Goal: Transaction & Acquisition: Purchase product/service

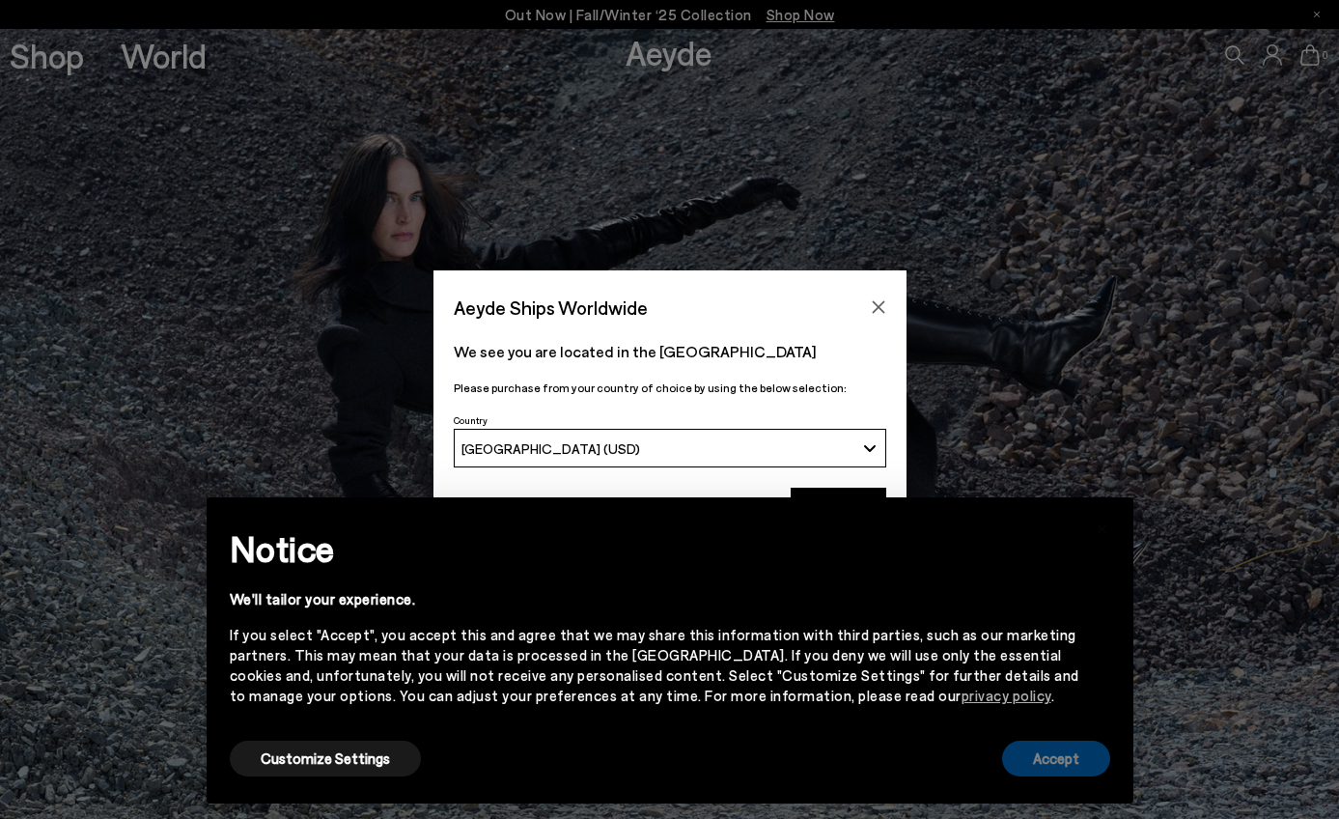
click at [1037, 752] on button "Accept" at bounding box center [1056, 758] width 108 height 36
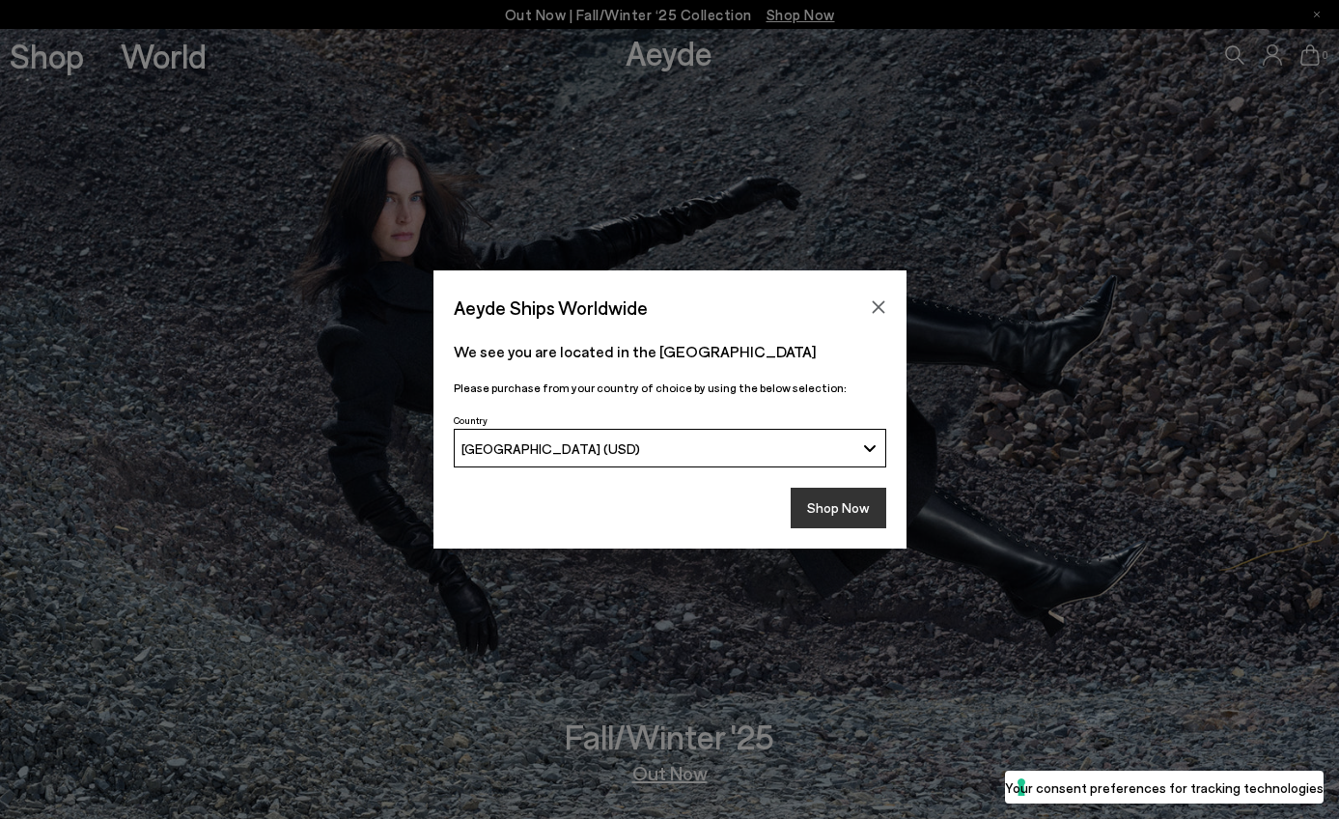
click at [822, 508] on button "Shop Now" at bounding box center [839, 508] width 96 height 41
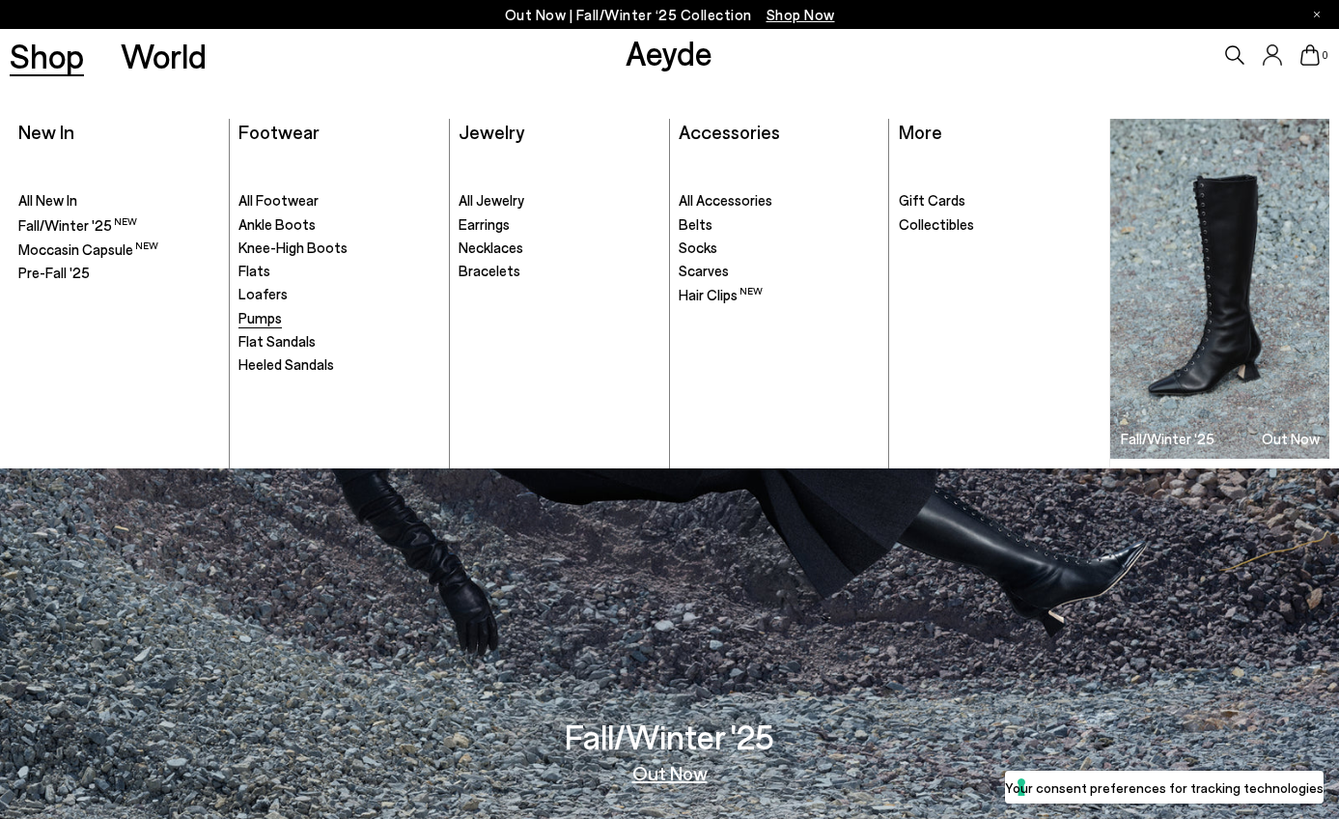
click at [266, 317] on span "Pumps" at bounding box center [259, 317] width 43 height 17
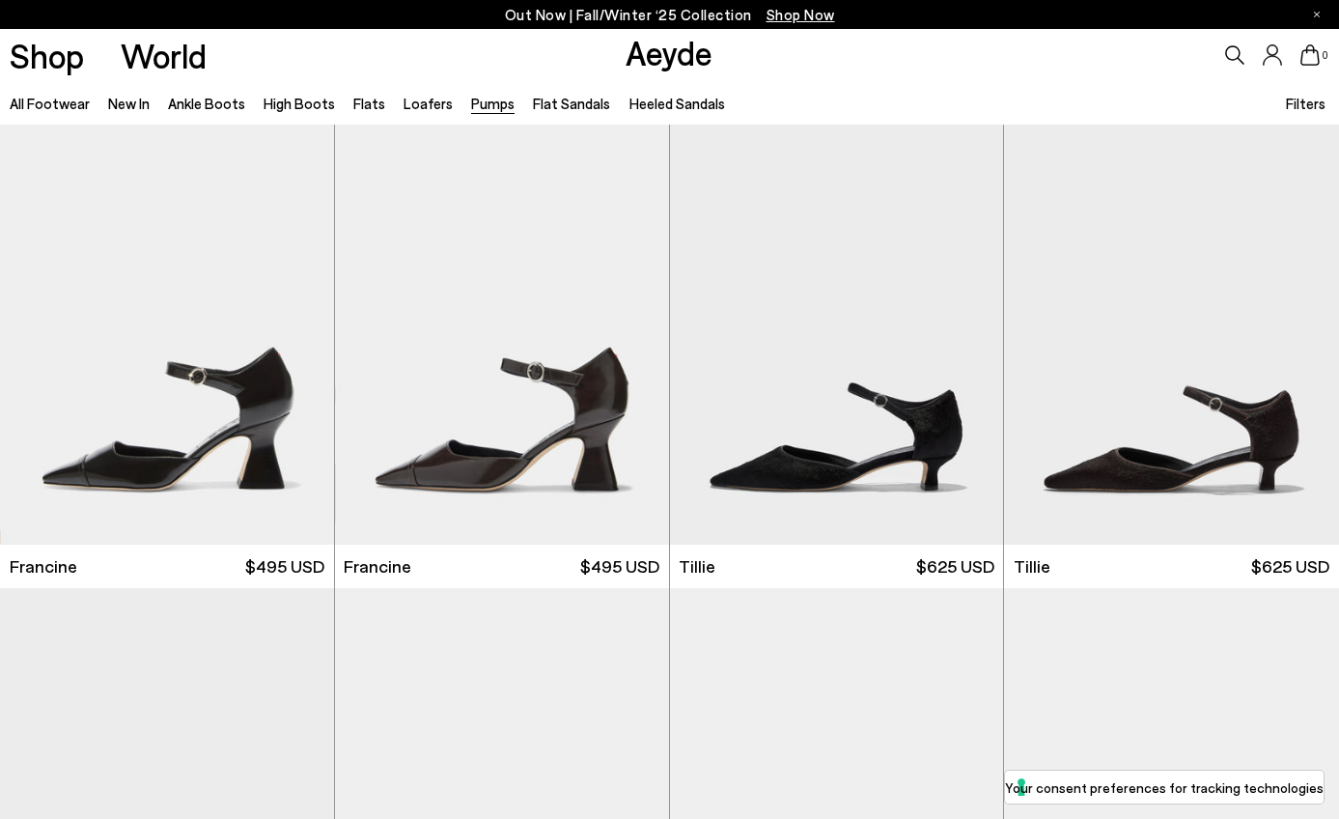
scroll to position [62, 0]
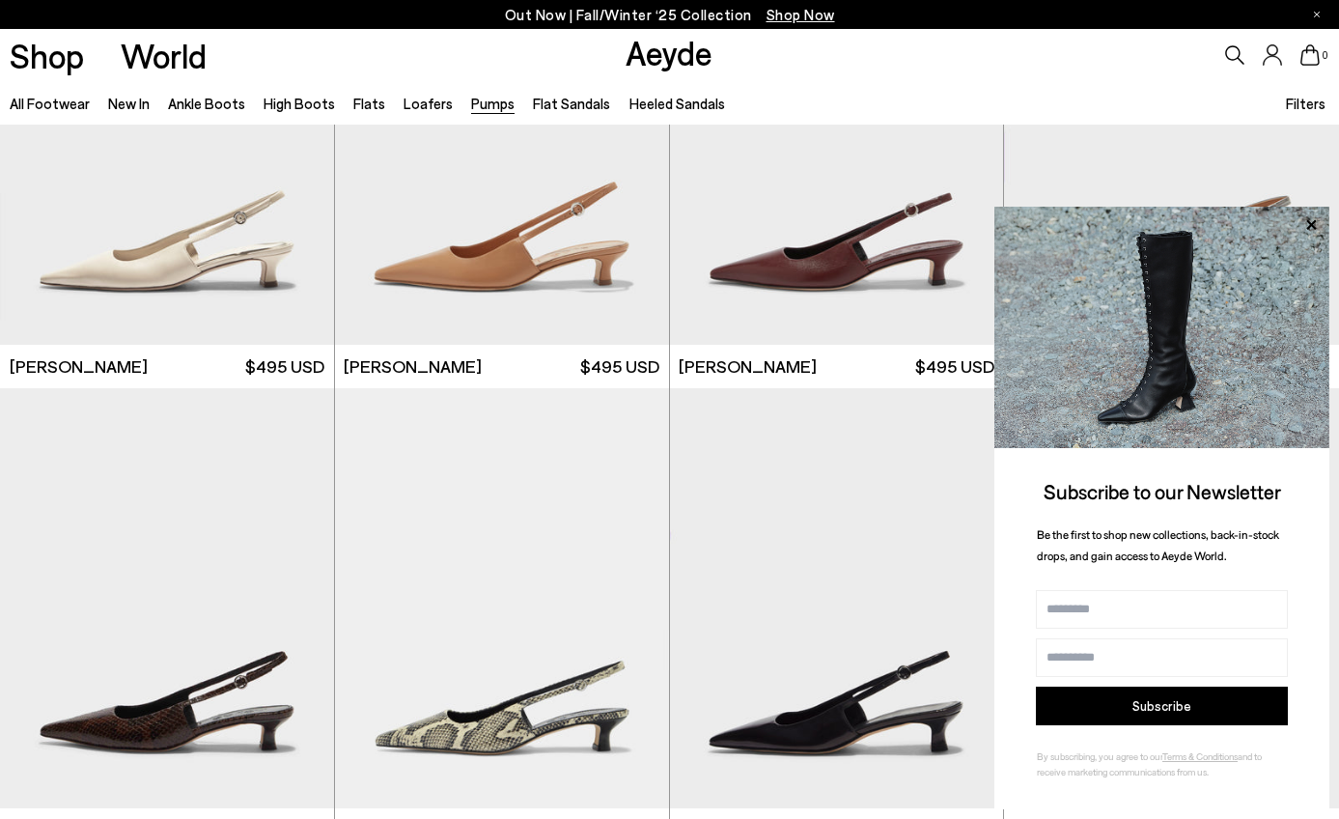
scroll to position [5762, 0]
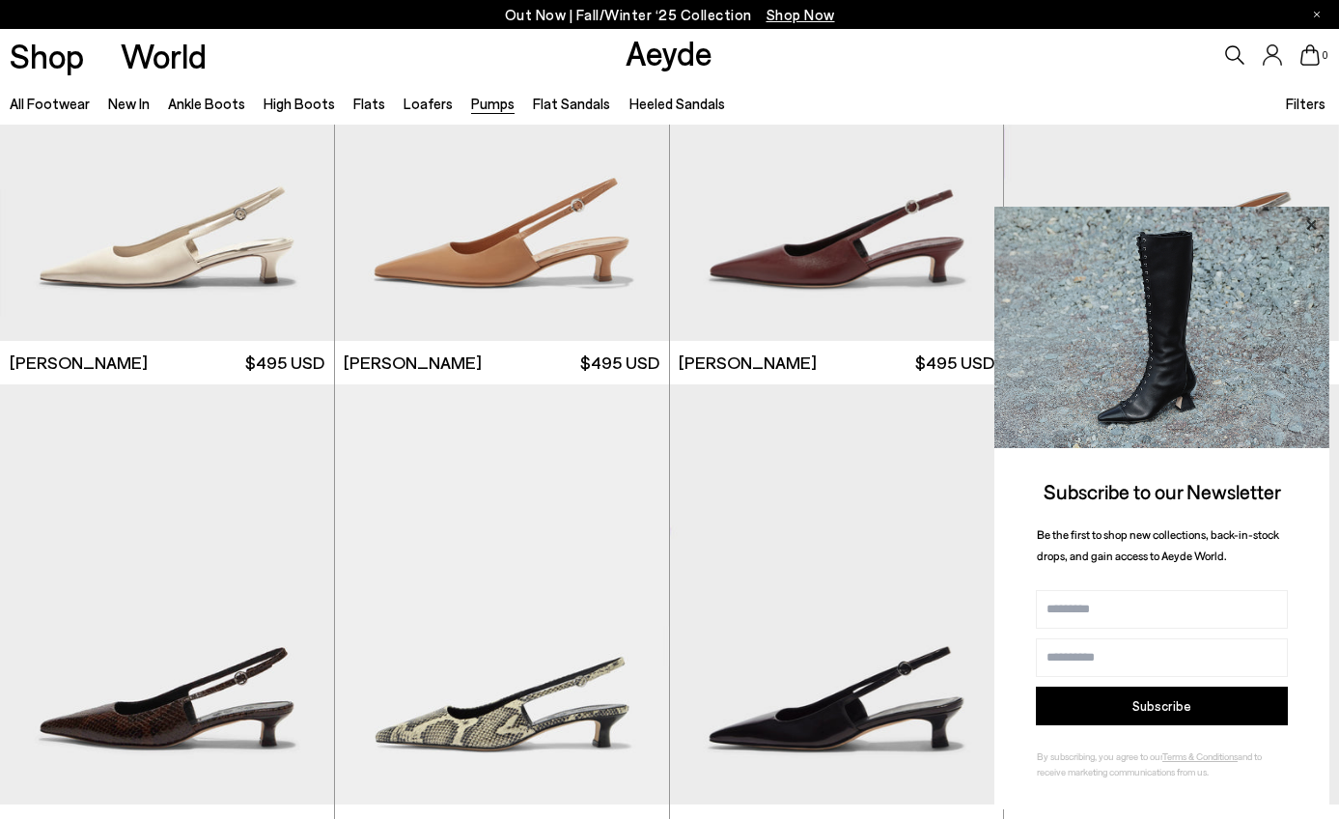
click at [1316, 227] on icon at bounding box center [1311, 224] width 25 height 25
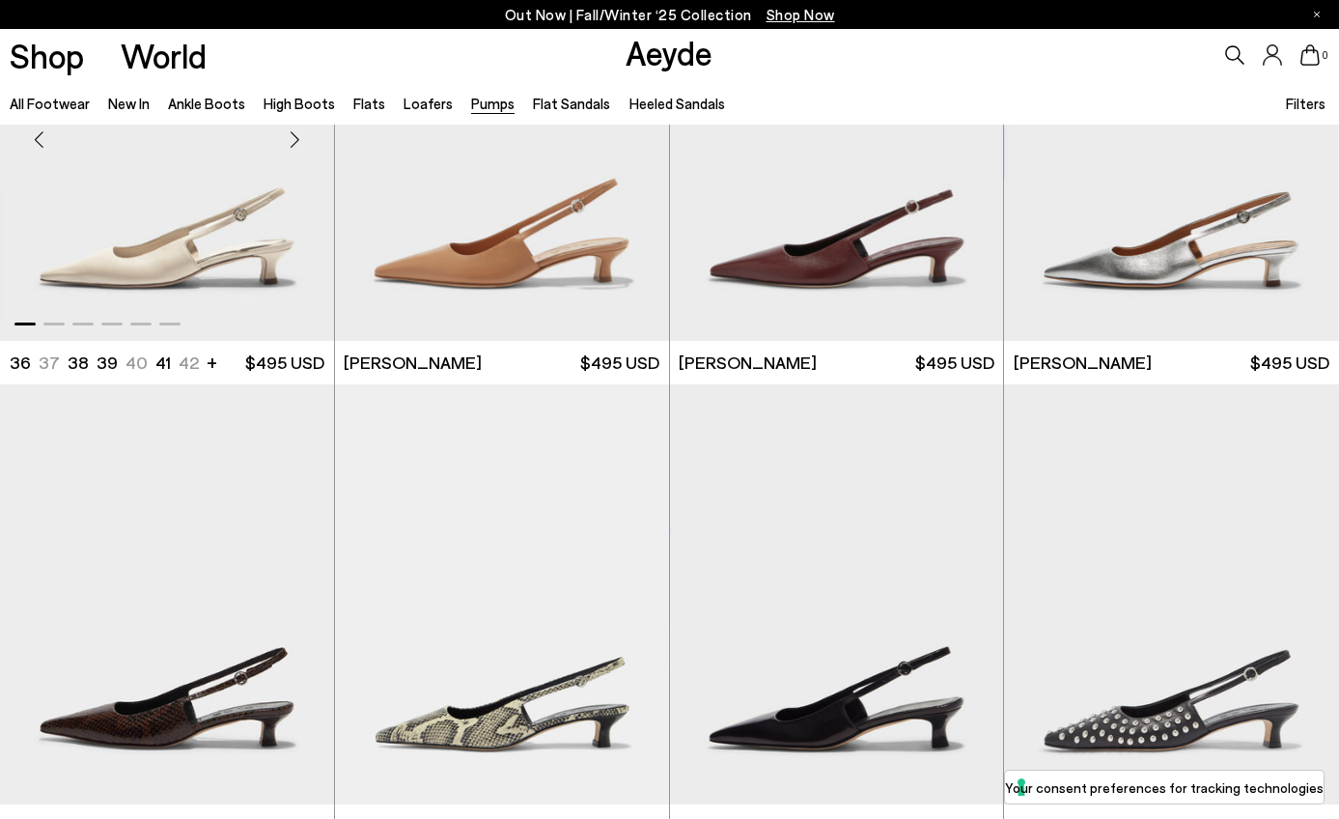
scroll to position [5712, 0]
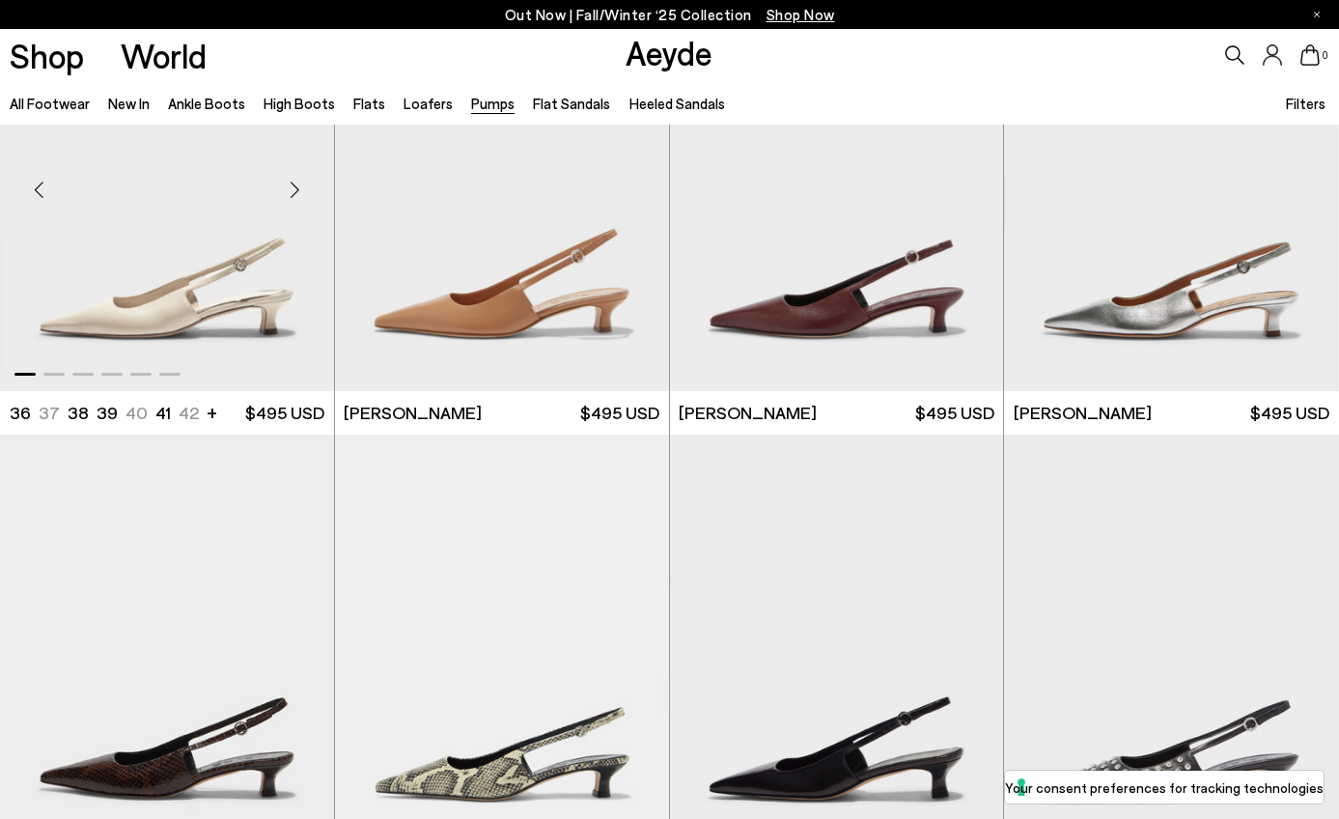
click at [299, 183] on div "Next slide" at bounding box center [295, 189] width 58 height 58
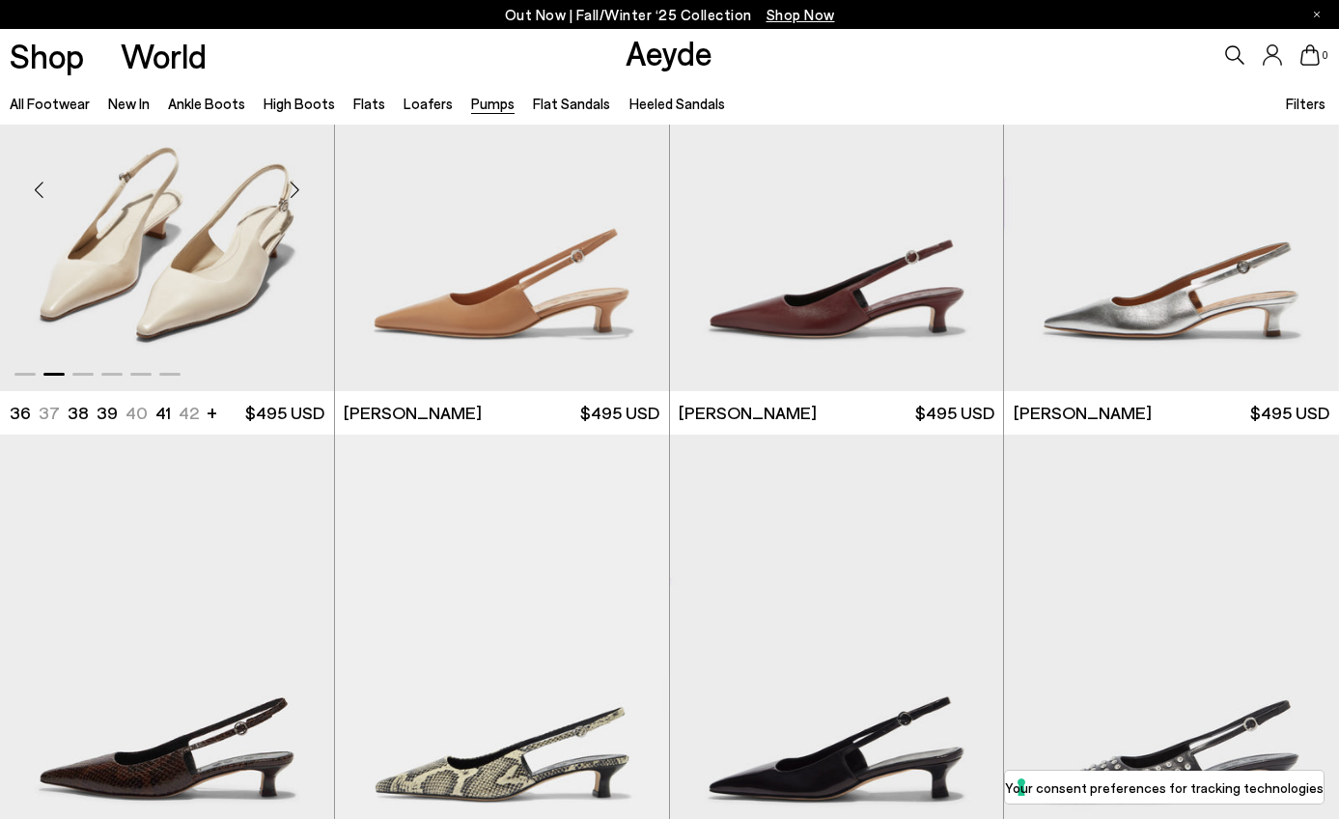
click at [299, 183] on div "Next slide" at bounding box center [295, 189] width 58 height 58
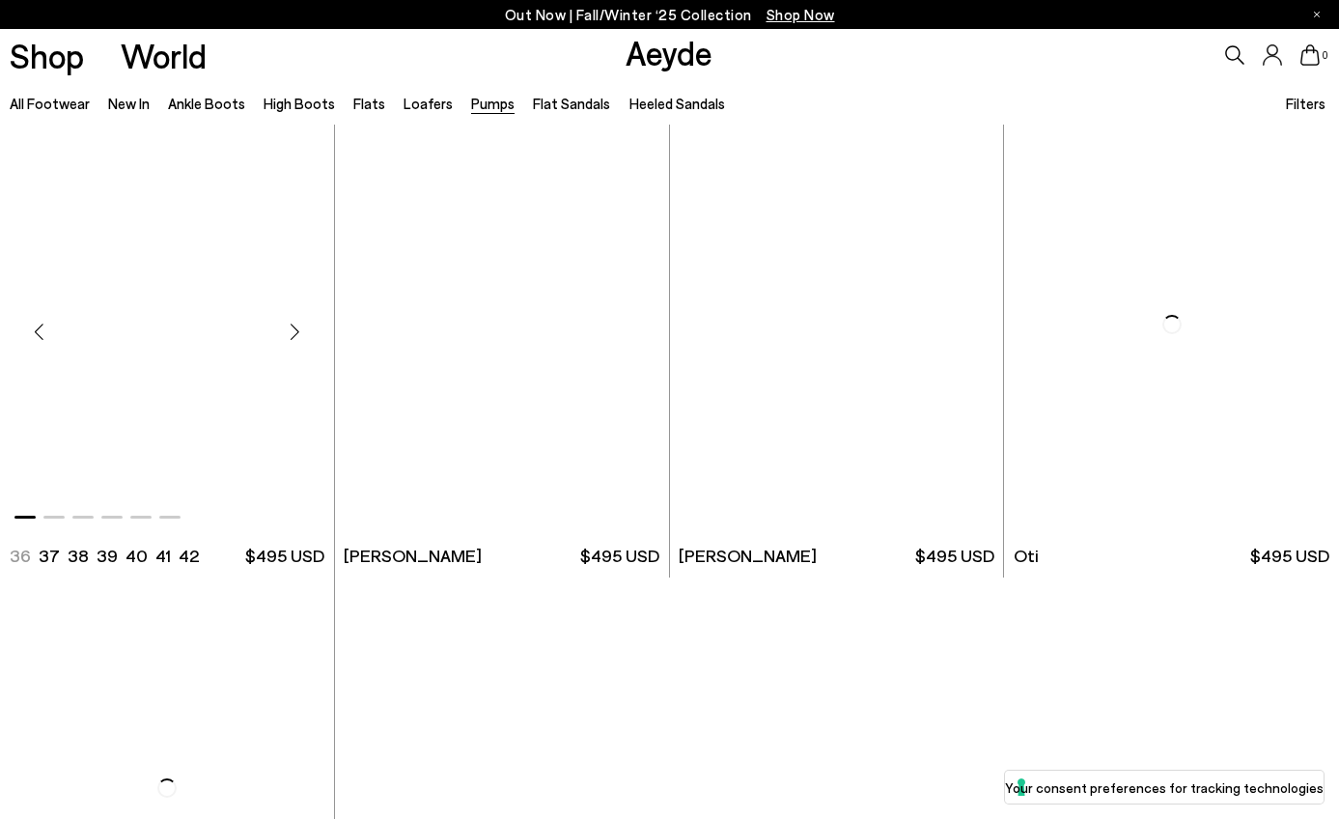
scroll to position [7855, 0]
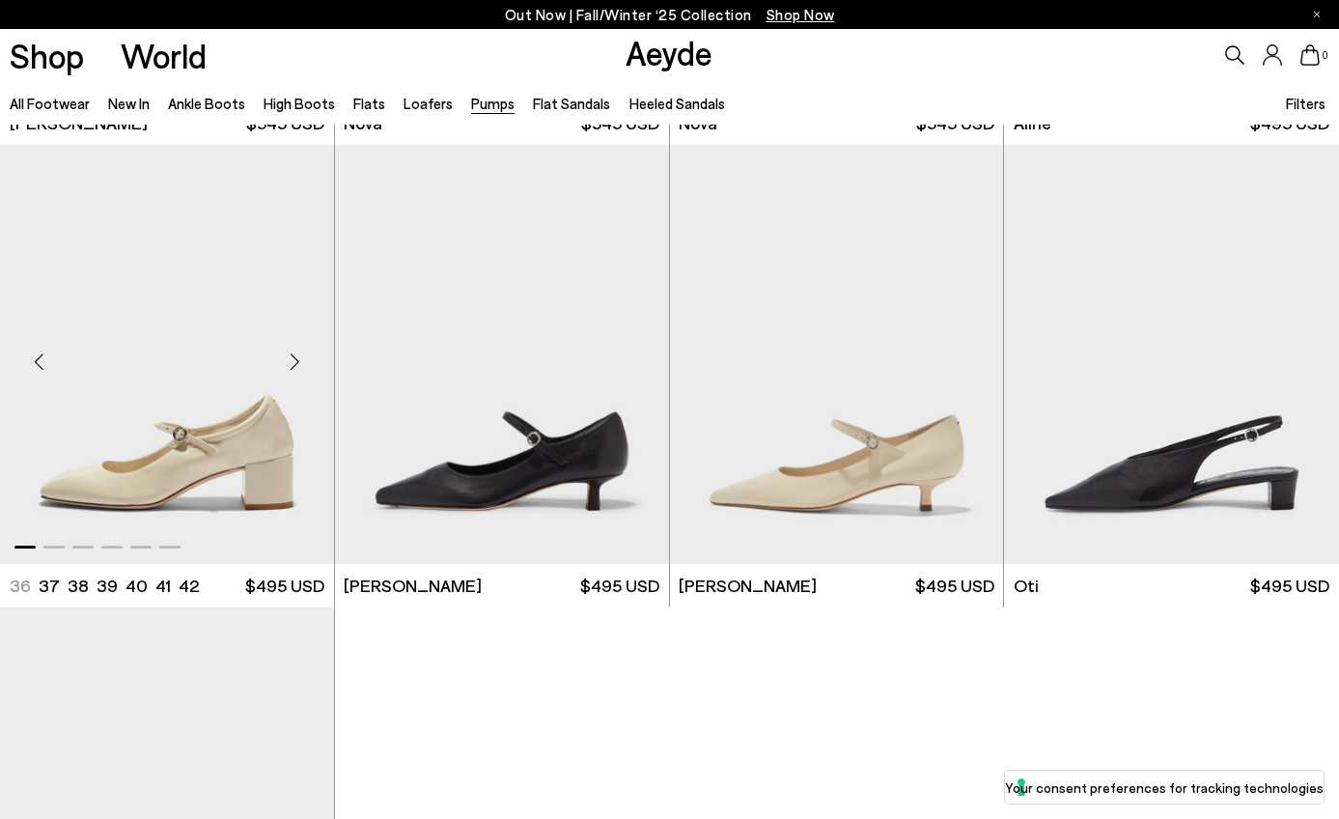
click at [294, 355] on div "Next slide" at bounding box center [295, 362] width 58 height 58
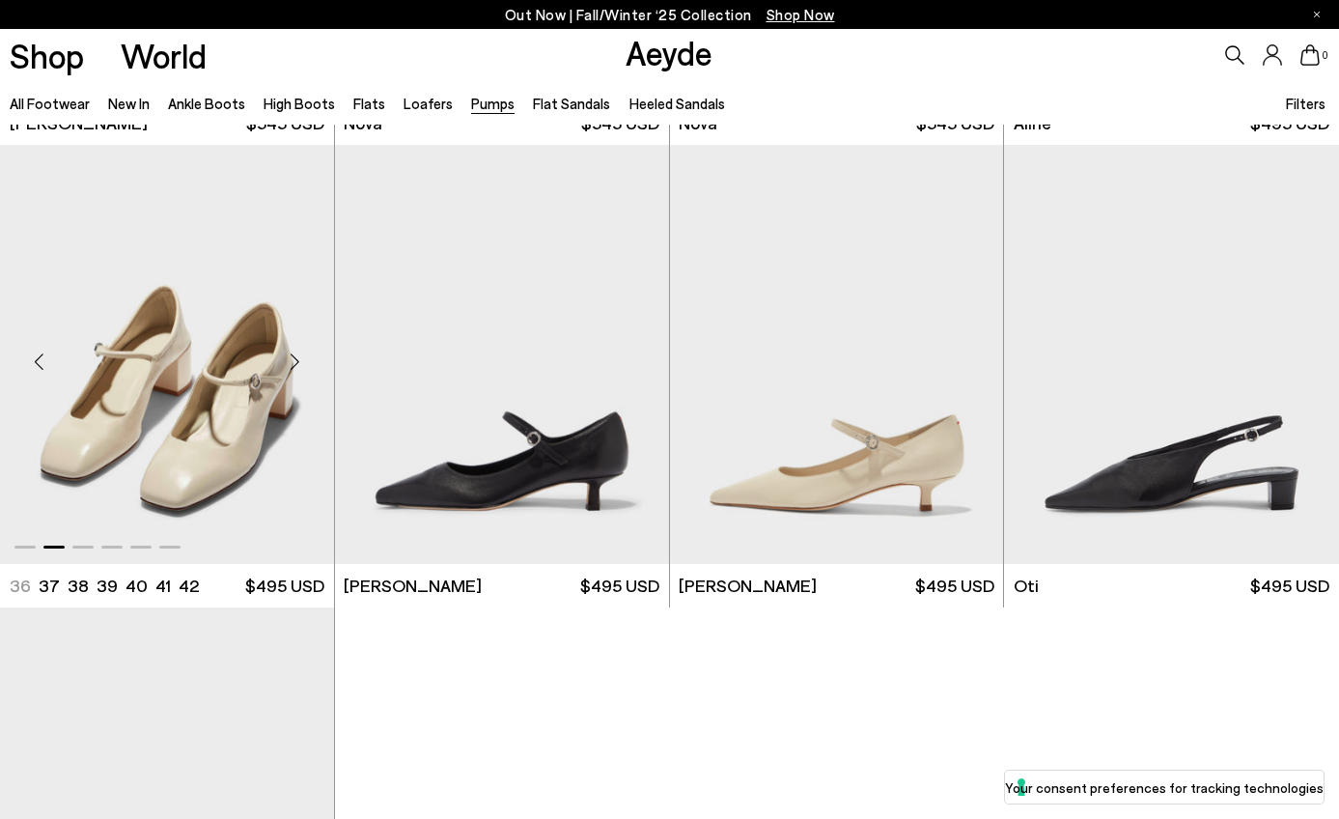
click at [294, 355] on div "Next slide" at bounding box center [295, 362] width 58 height 58
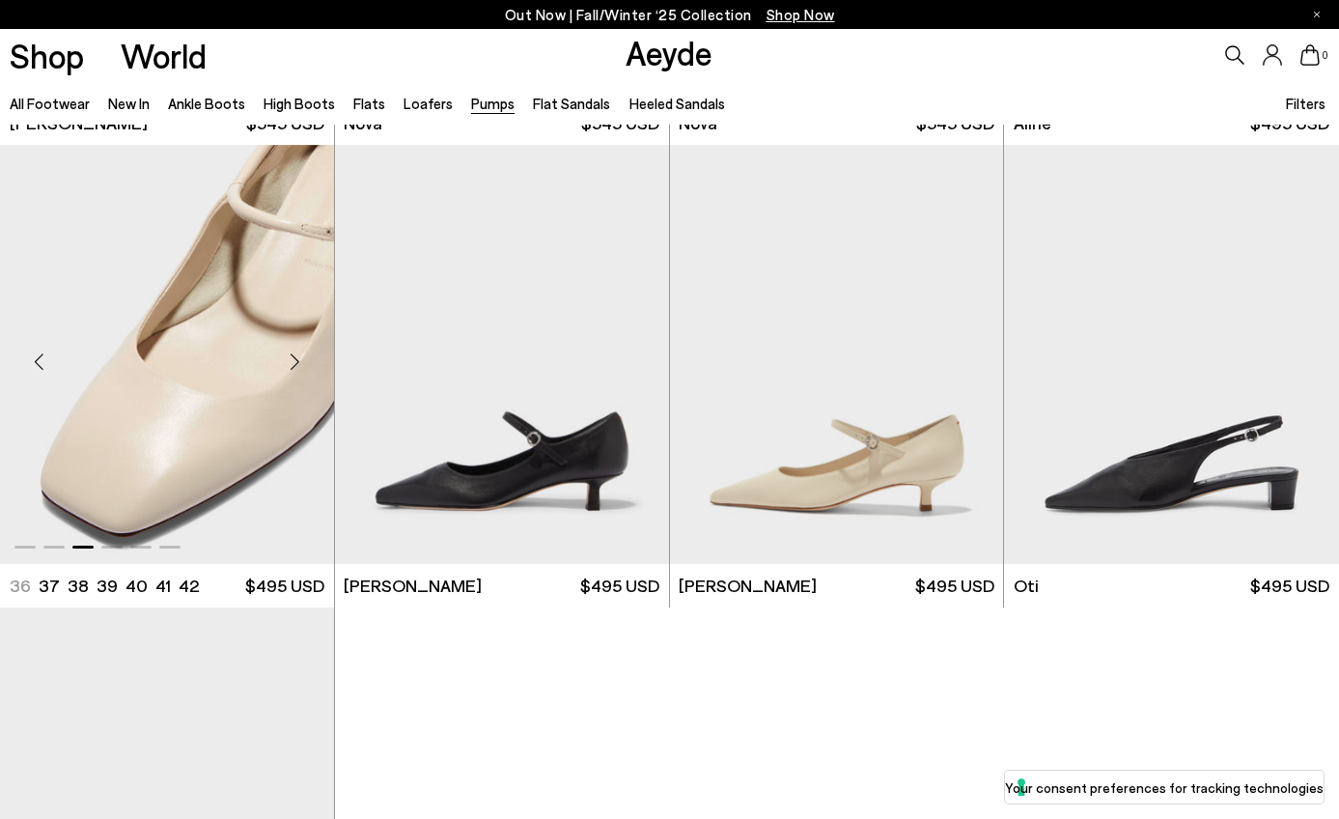
click at [294, 355] on div "Next slide" at bounding box center [295, 362] width 58 height 58
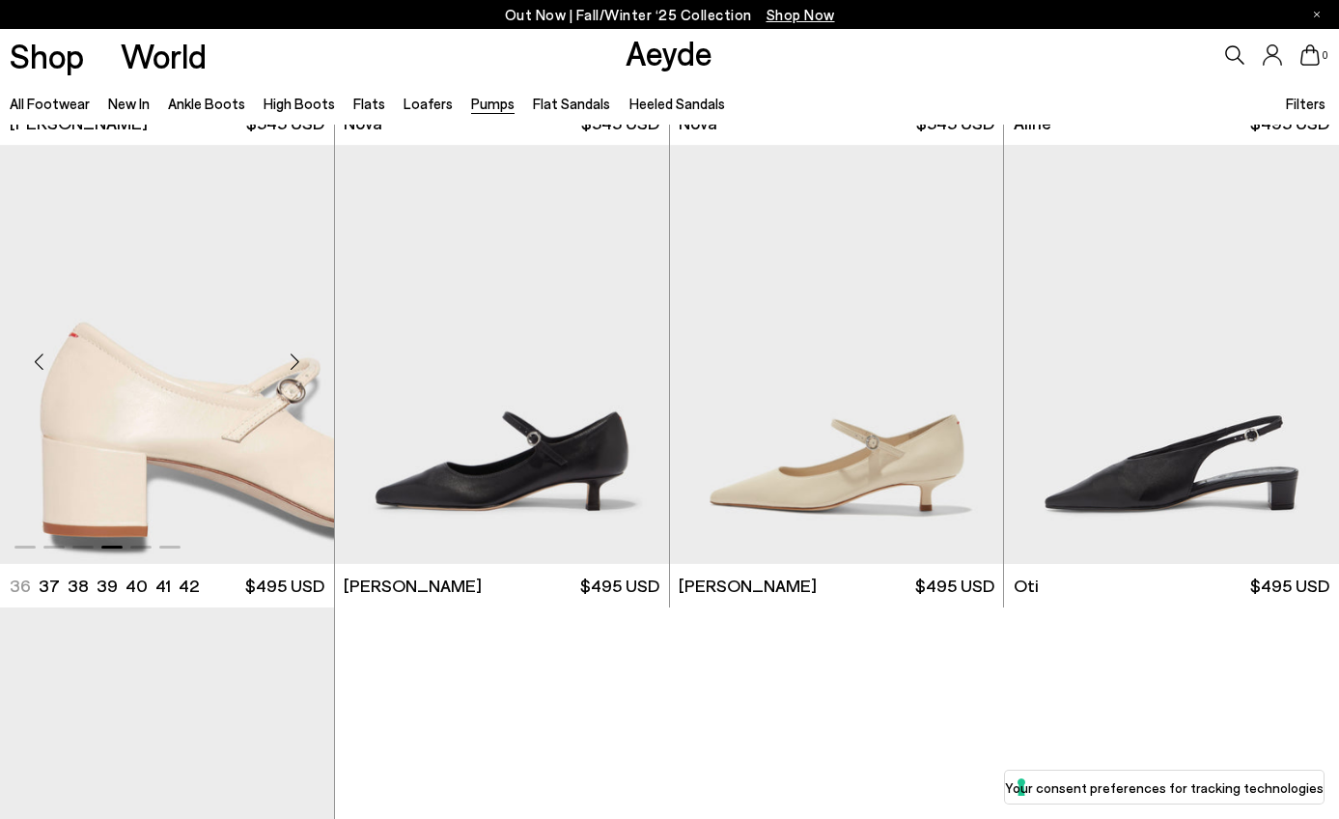
click at [293, 355] on div "Next slide" at bounding box center [295, 362] width 58 height 58
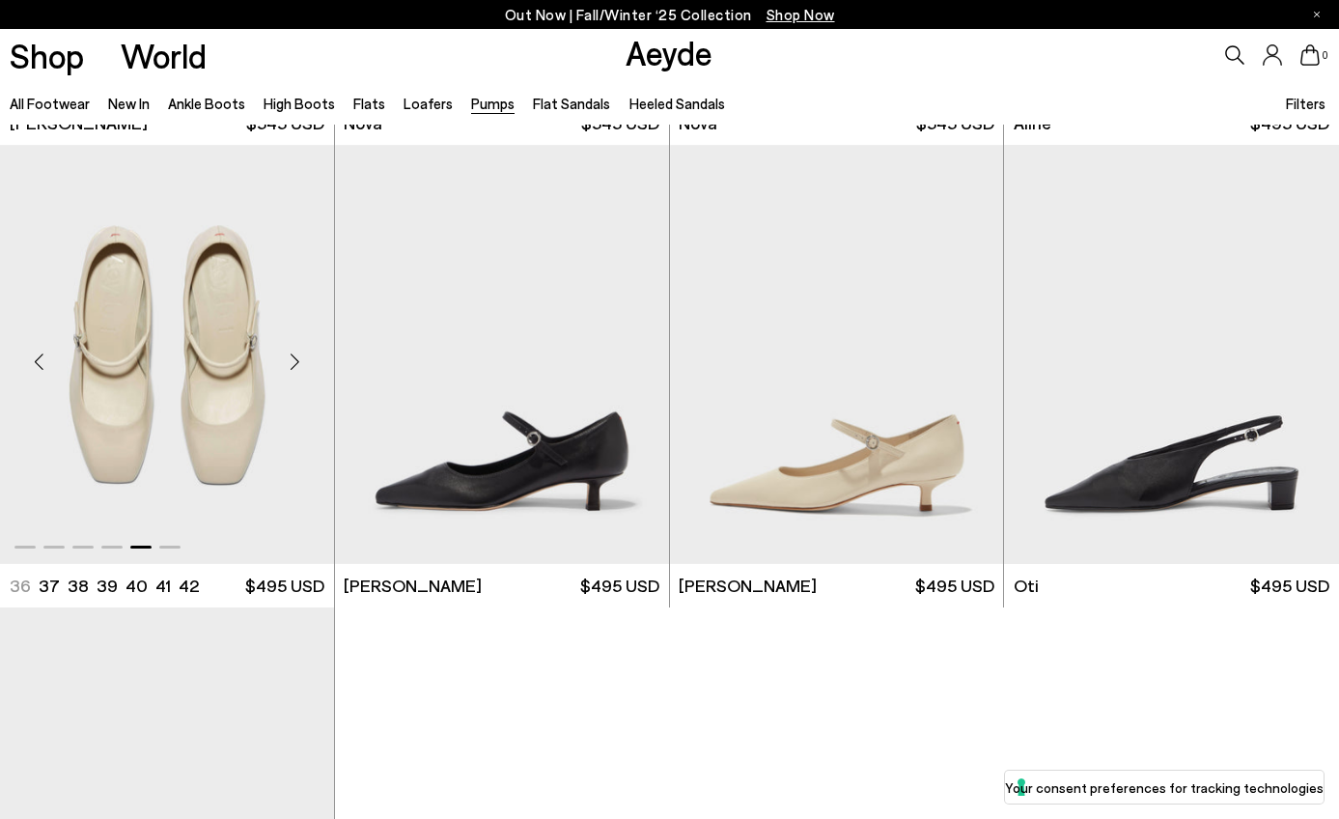
click at [293, 355] on div "Next slide" at bounding box center [295, 362] width 58 height 58
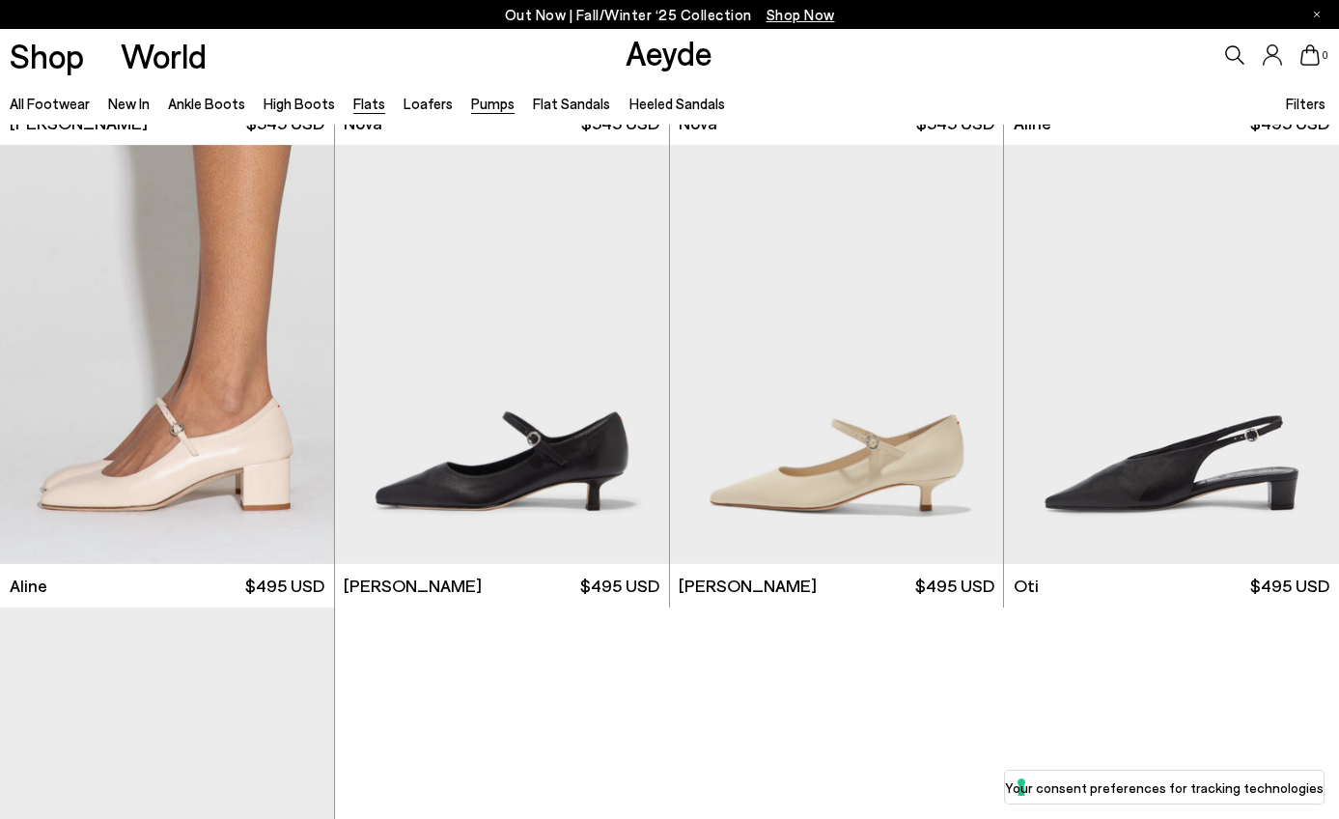
click at [368, 110] on link "Flats" at bounding box center [369, 103] width 32 height 17
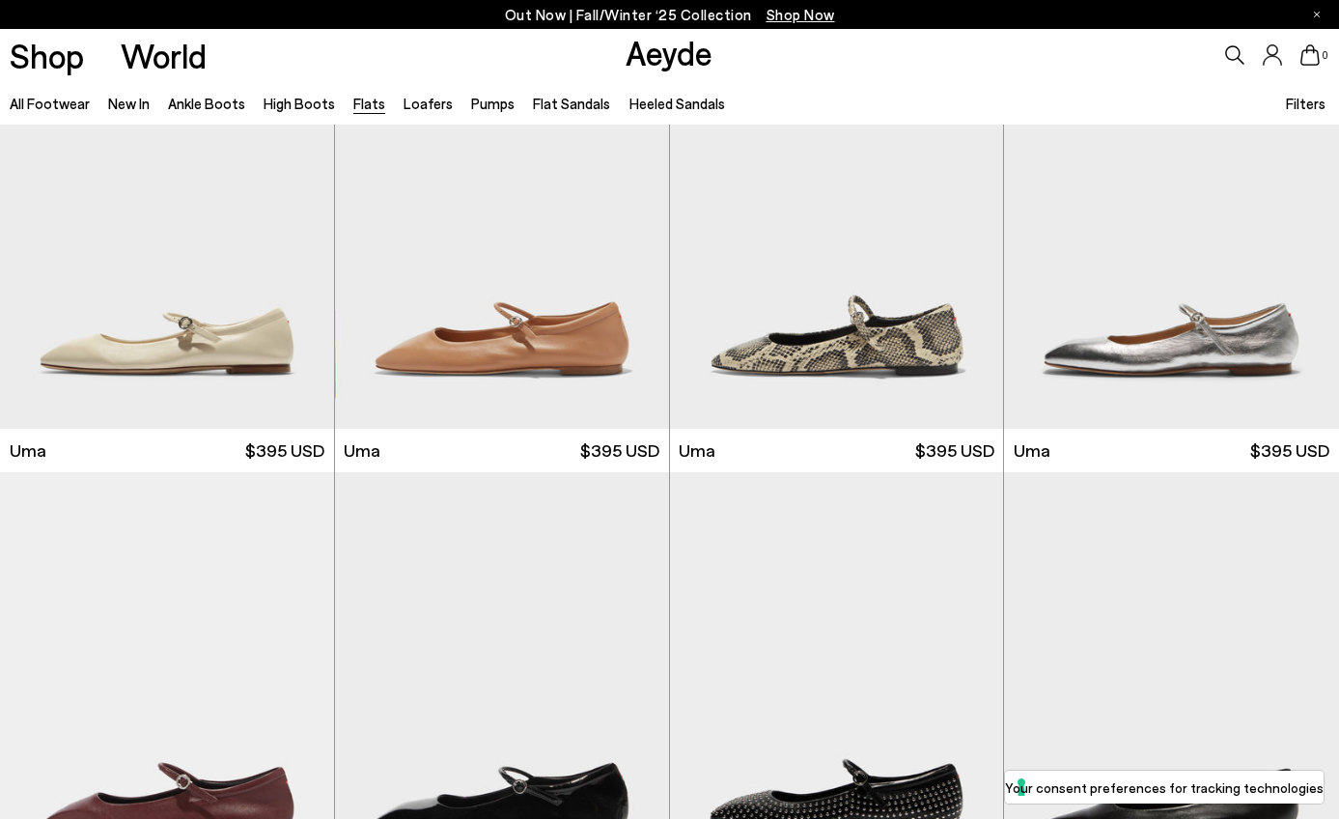
scroll to position [2001, 0]
